Goal: Task Accomplishment & Management: Use online tool/utility

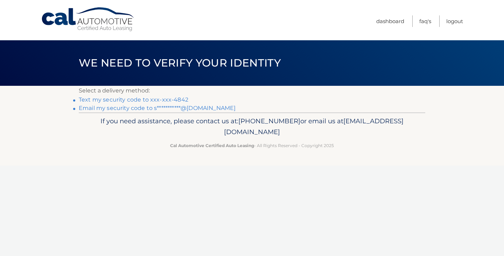
click at [172, 100] on link "Text my security code to xxx-xxx-4842" at bounding box center [134, 99] width 110 height 7
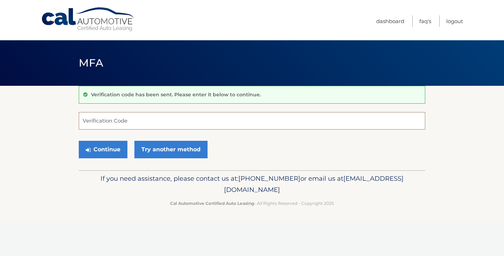
click at [185, 123] on input "Verification Code" at bounding box center [252, 121] width 347 height 18
type input "320994"
click at [112, 149] on button "Continue" at bounding box center [103, 150] width 49 height 18
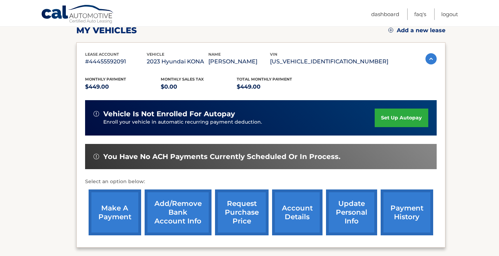
scroll to position [168, 0]
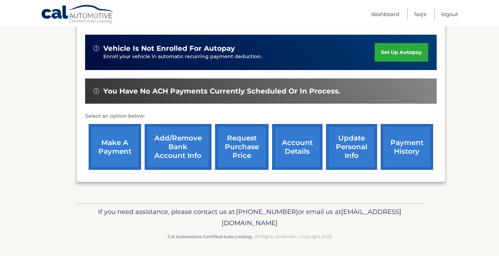
click at [114, 136] on link "make a payment" at bounding box center [115, 147] width 53 height 46
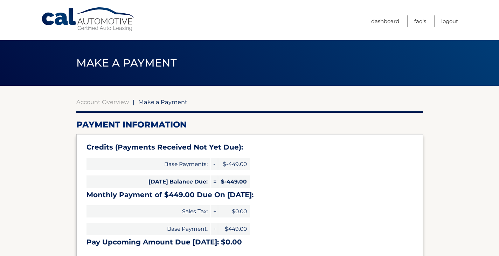
select select "Mzg3MTU0YzEtMjRmOS00NzRmLWEyYTItZWY4MDU5N2M4NzI3"
